Goal: Information Seeking & Learning: Learn about a topic

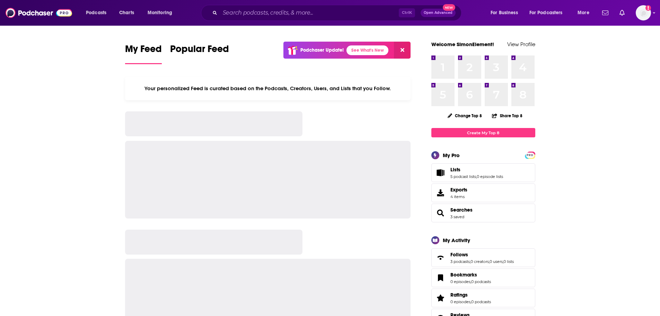
drag, startPoint x: 0, startPoint y: 0, endPoint x: 243, endPoint y: 11, distance: 242.9
click at [243, 11] on input "Search podcasts, credits, & more..." at bounding box center [309, 12] width 179 height 11
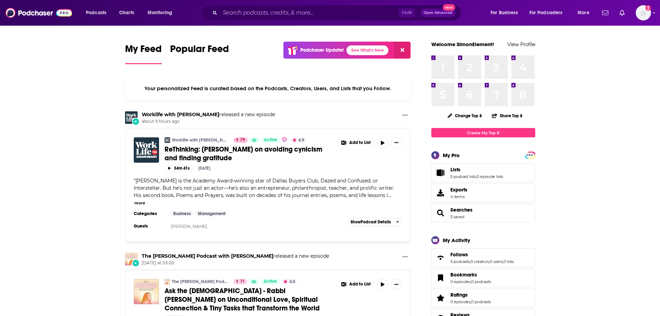
click at [227, 15] on input "Search podcasts, credits, & more..." at bounding box center [309, 12] width 179 height 11
click at [227, 10] on input "Search podcasts, credits, & more..." at bounding box center [309, 12] width 179 height 11
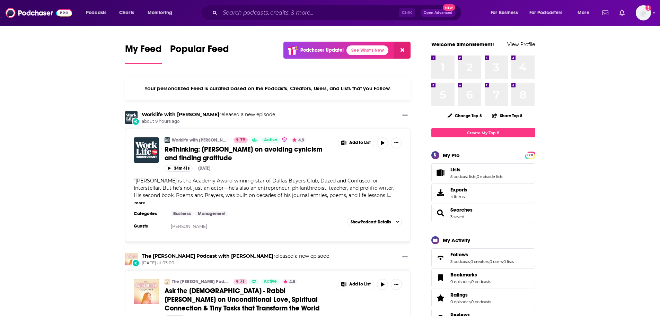
click at [227, 10] on input "Search podcasts, credits, & more..." at bounding box center [309, 12] width 179 height 11
click at [229, 11] on input "Search podcasts, credits, & more..." at bounding box center [309, 12] width 179 height 11
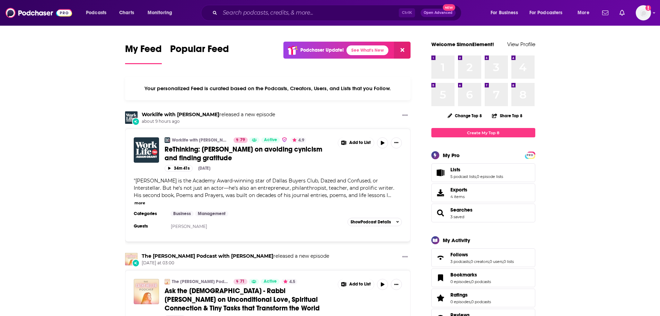
click at [229, 11] on input "Search podcasts, credits, & more..." at bounding box center [309, 12] width 179 height 11
click at [214, 14] on icon "Search podcasts, credits, & more..." at bounding box center [215, 13] width 4 height 4
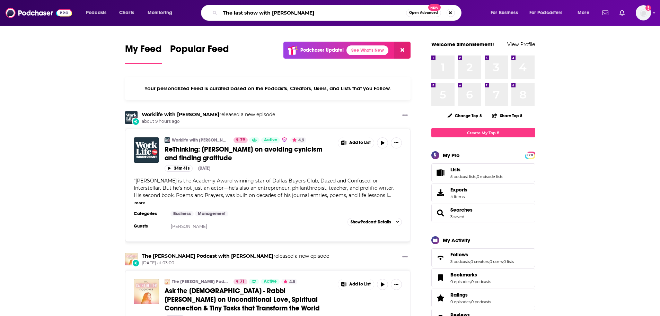
type input "The last show with [PERSON_NAME]"
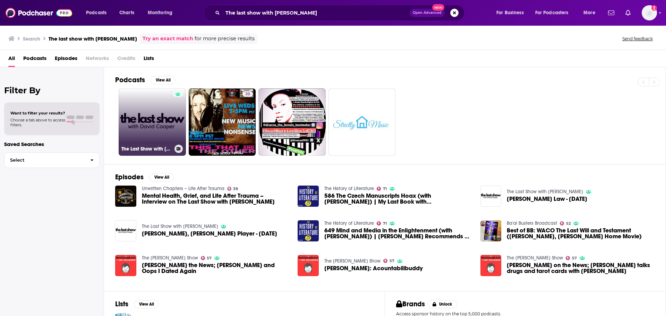
click at [148, 130] on link "The Last Show with [PERSON_NAME]" at bounding box center [152, 121] width 67 height 67
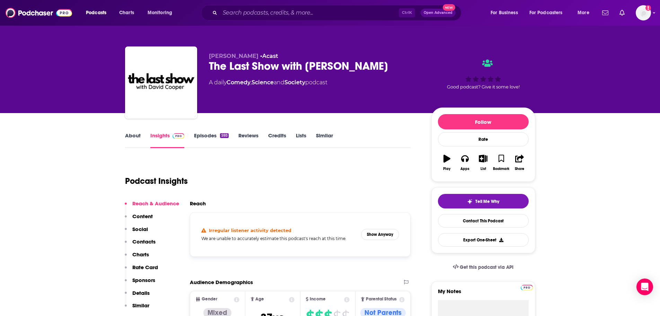
click at [207, 136] on link "Episodes 593" at bounding box center [211, 140] width 34 height 16
